Goal: Task Accomplishment & Management: Use online tool/utility

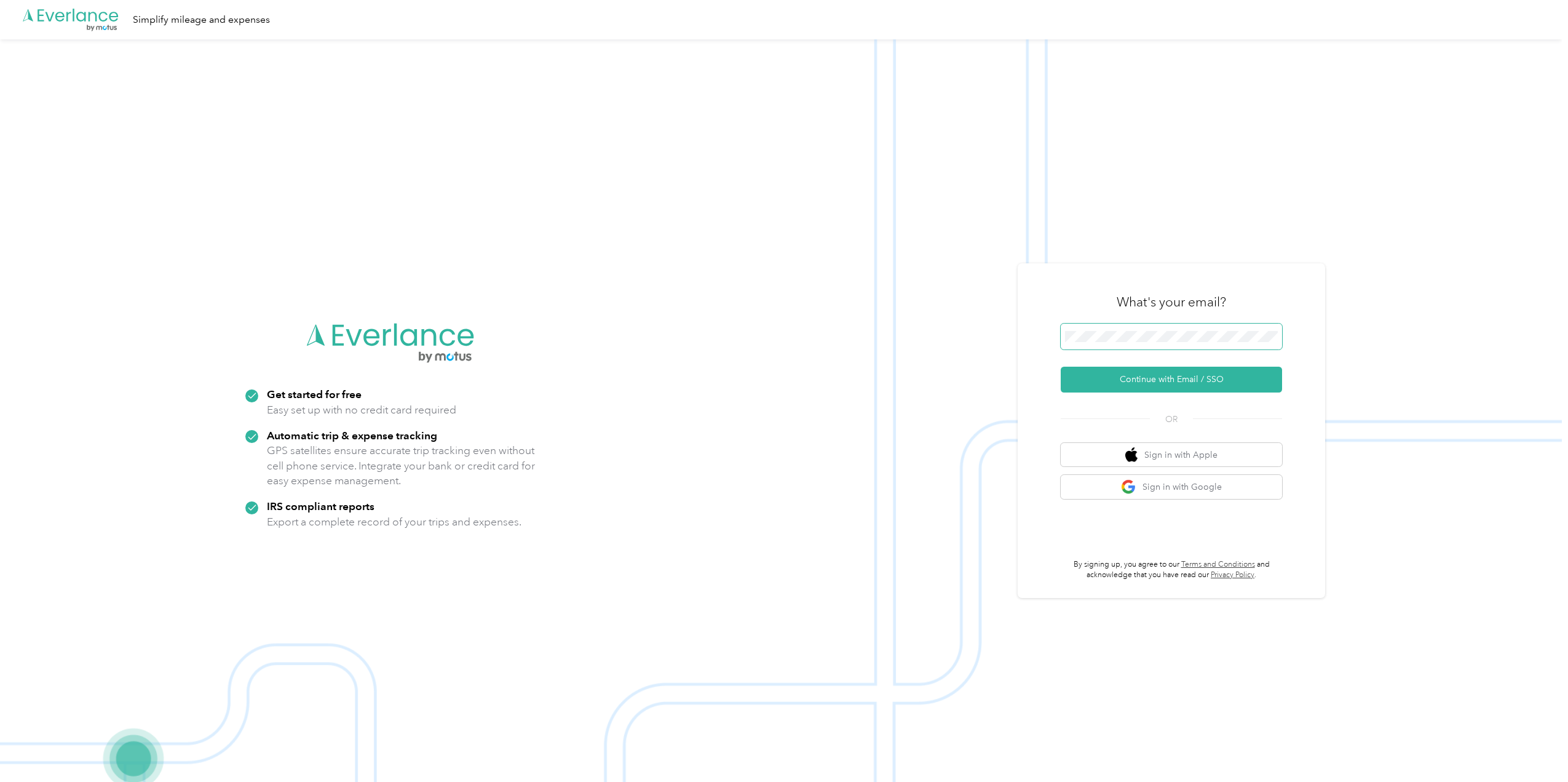
click at [1130, 327] on span at bounding box center [1171, 337] width 221 height 26
click at [1143, 384] on button "Continue with Email / SSO" at bounding box center [1171, 380] width 221 height 26
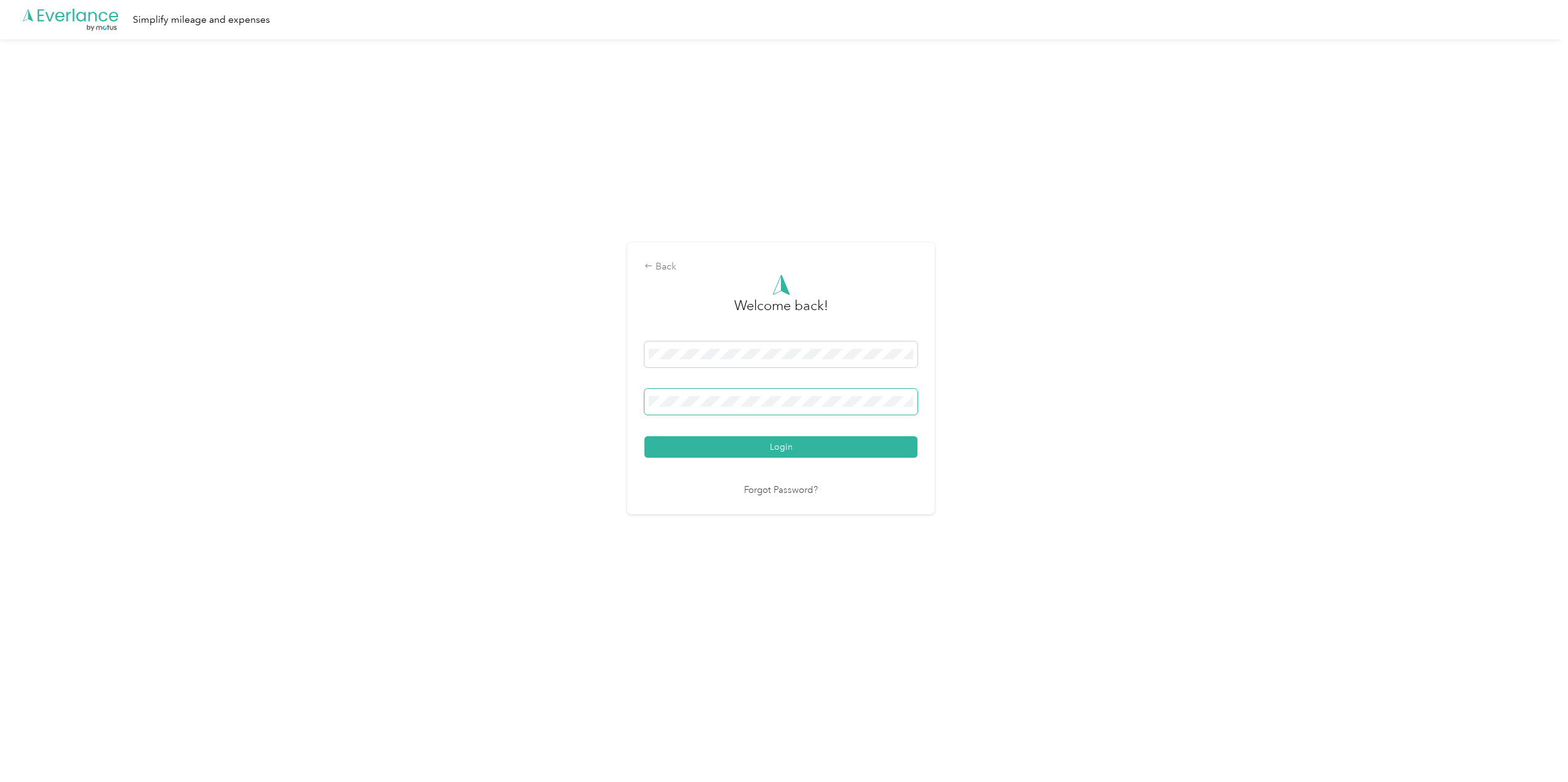
click at [644, 436] on button "Login" at bounding box center [781, 447] width 273 height 22
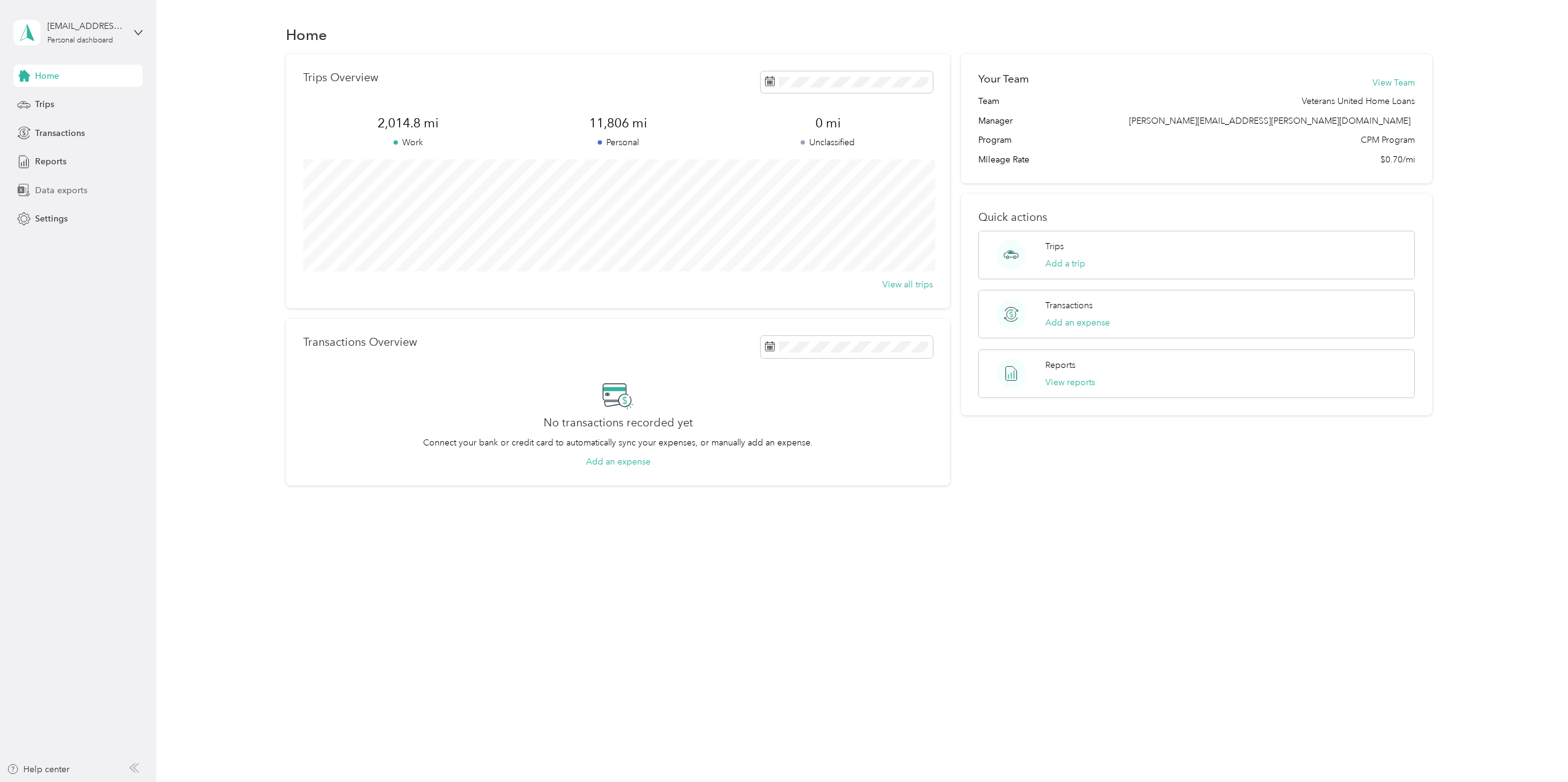
click at [78, 192] on span "Data exports" at bounding box center [60, 190] width 52 height 13
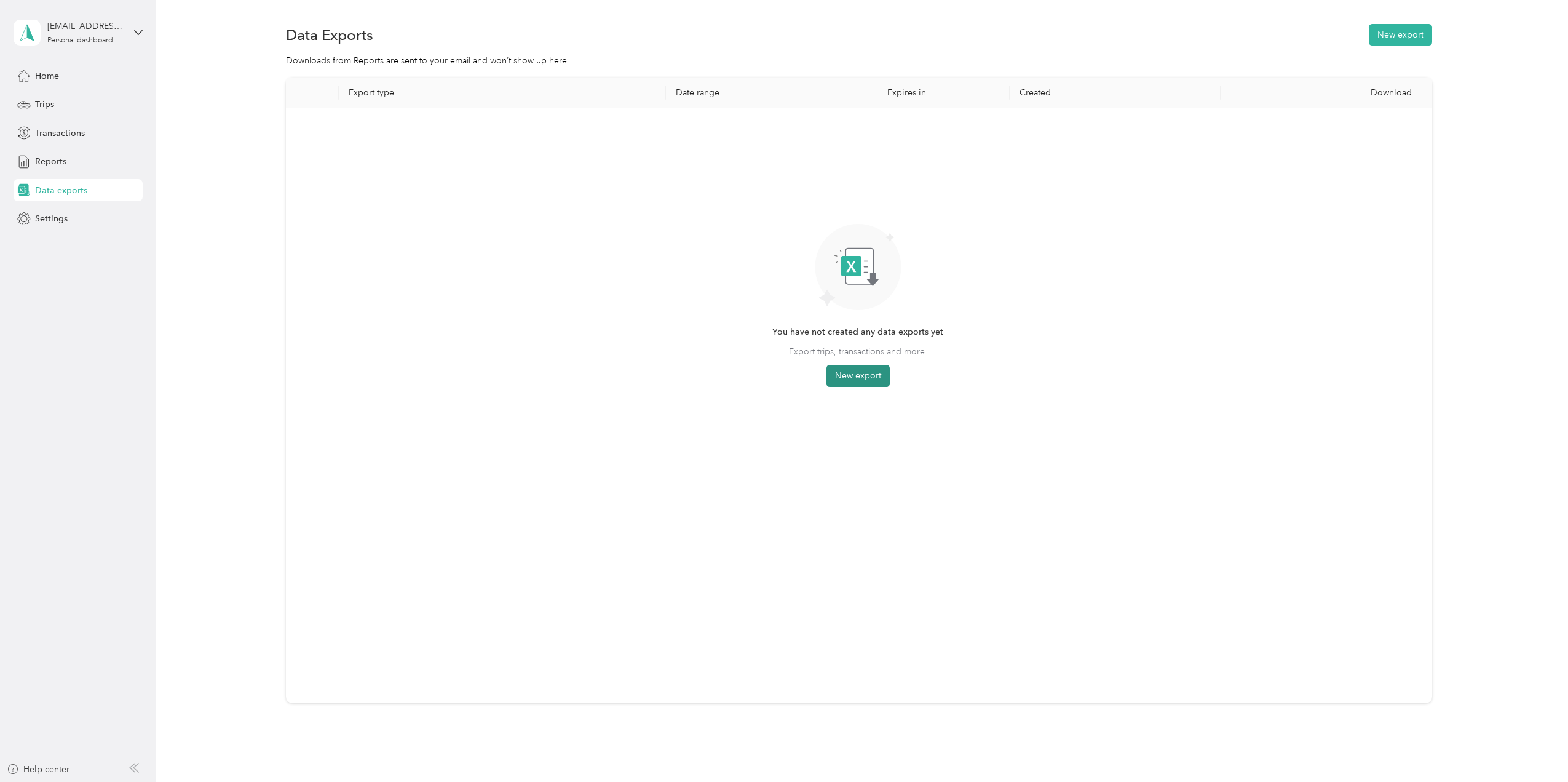
click at [857, 380] on button "New export" at bounding box center [858, 375] width 63 height 22
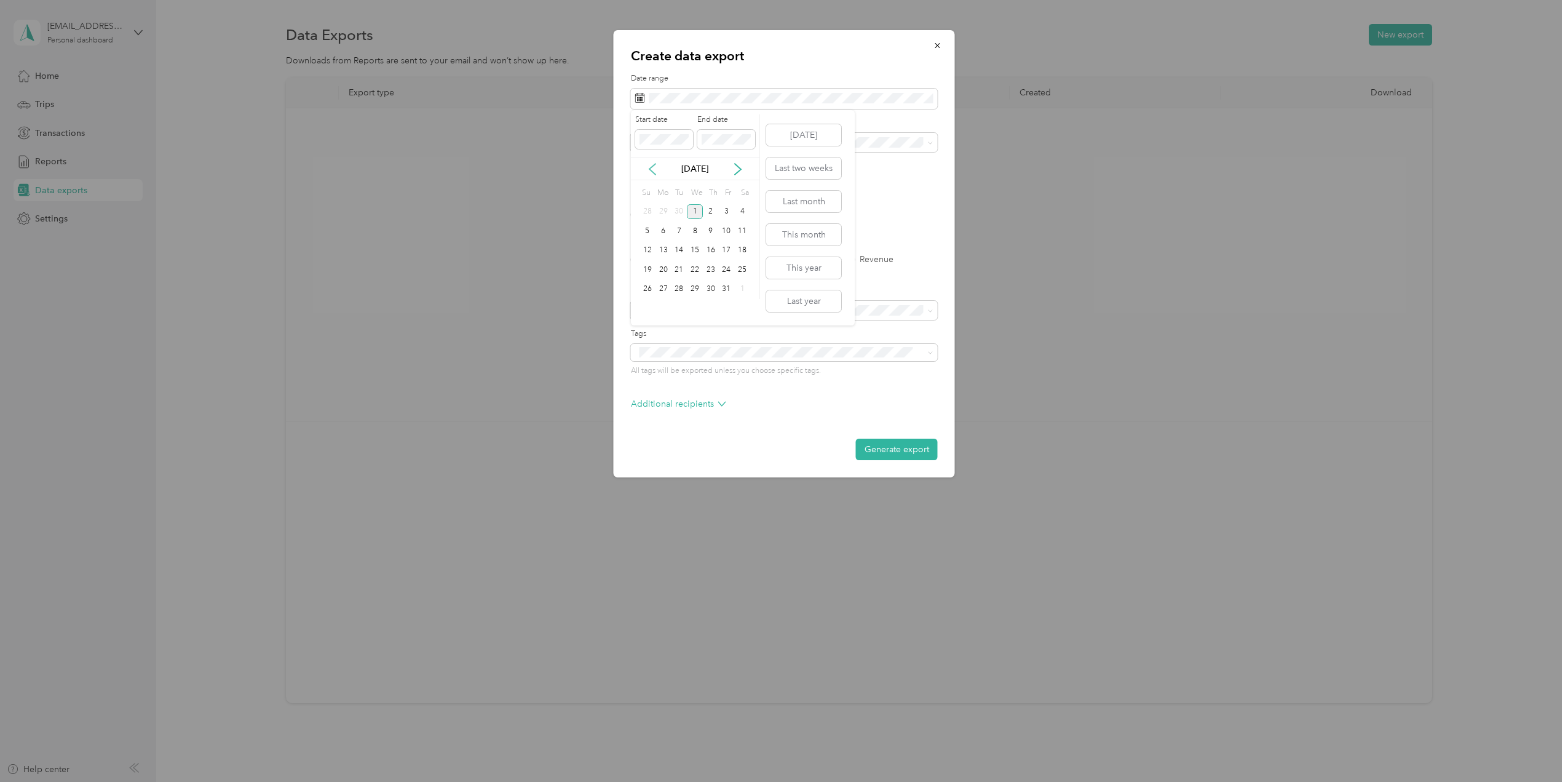
click at [653, 164] on icon at bounding box center [652, 169] width 12 height 12
click at [659, 211] on div "1" at bounding box center [663, 212] width 16 height 15
click at [678, 292] on div "30" at bounding box center [678, 289] width 16 height 15
click at [769, 151] on span at bounding box center [784, 143] width 307 height 20
click at [760, 184] on div "Veterans United Home Loans" at bounding box center [784, 185] width 290 height 13
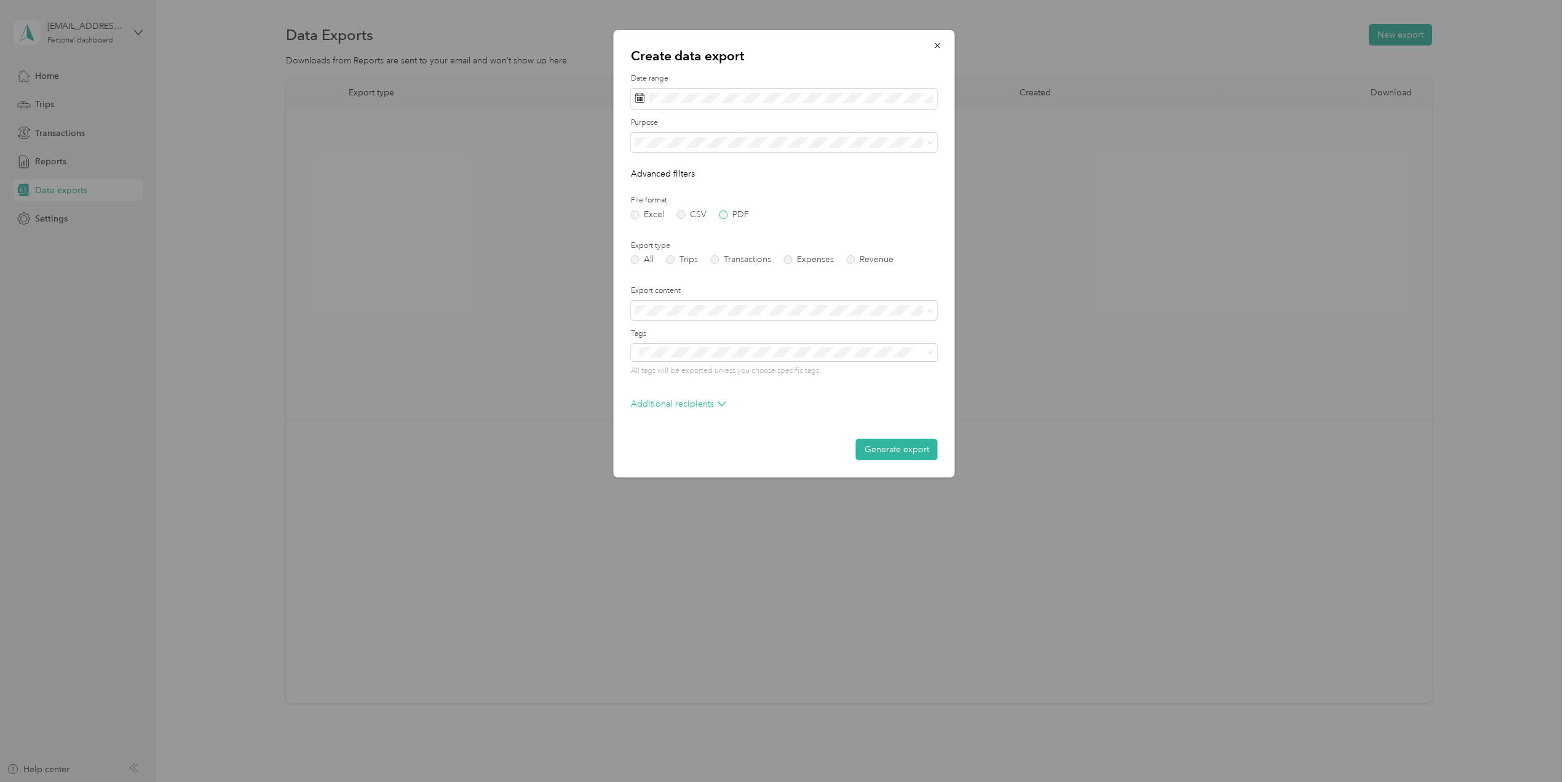
click at [722, 217] on label "PDF" at bounding box center [733, 214] width 29 height 8
click at [675, 261] on label "Trips" at bounding box center [682, 259] width 32 height 8
click at [732, 354] on li "Summary and full trips list" at bounding box center [784, 353] width 307 height 22
click at [889, 470] on button "Generate export" at bounding box center [896, 471] width 81 height 22
